Goal: Find specific page/section: Find specific page/section

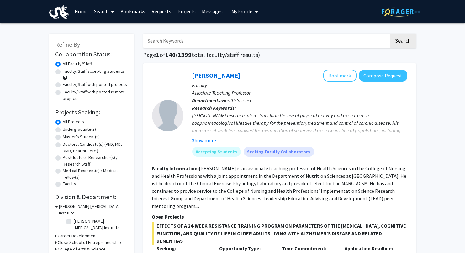
click at [162, 10] on link "Requests" at bounding box center [161, 11] width 26 height 22
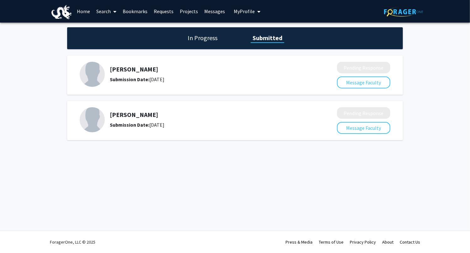
drag, startPoint x: 154, startPoint y: 128, endPoint x: 112, endPoint y: 66, distance: 75.7
click at [112, 66] on div "[PERSON_NAME] Submission Date: [DATE] Pending Response Message Faculty [PERSON_…" at bounding box center [235, 97] width 336 height 91
click at [172, 101] on div "[PERSON_NAME] Submission Date: [DATE] Pending Response Message Faculty" at bounding box center [235, 120] width 336 height 39
